Goal: Navigation & Orientation: Find specific page/section

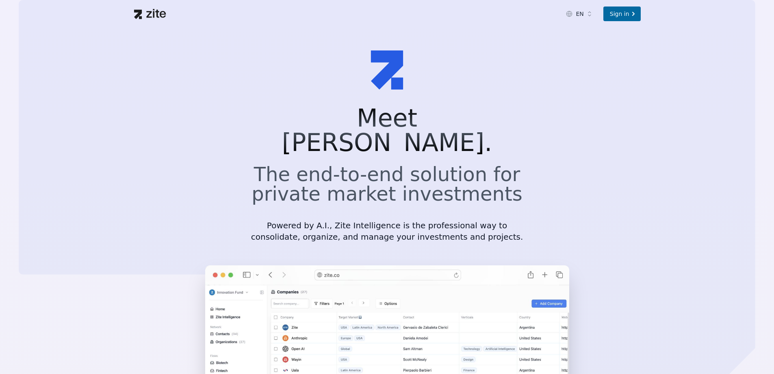
click at [537, 139] on section "Meet Zite. The end-to-end solution for private market investments Powered by A.…" at bounding box center [387, 267] width 774 height 478
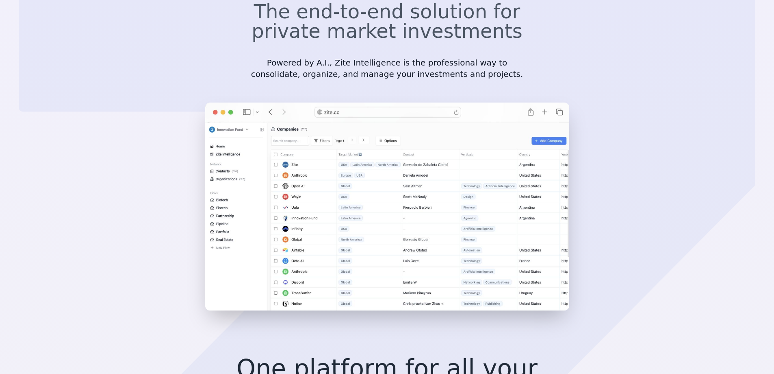
click at [119, 262] on div at bounding box center [387, 219] width 774 height 247
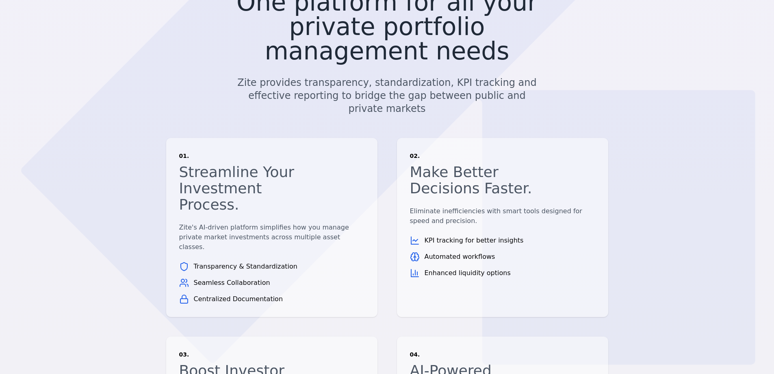
scroll to position [732, 0]
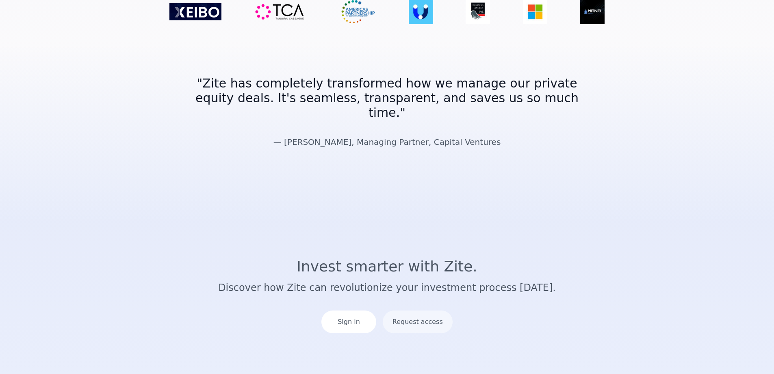
scroll to position [1455, 0]
